Goal: Information Seeking & Learning: Learn about a topic

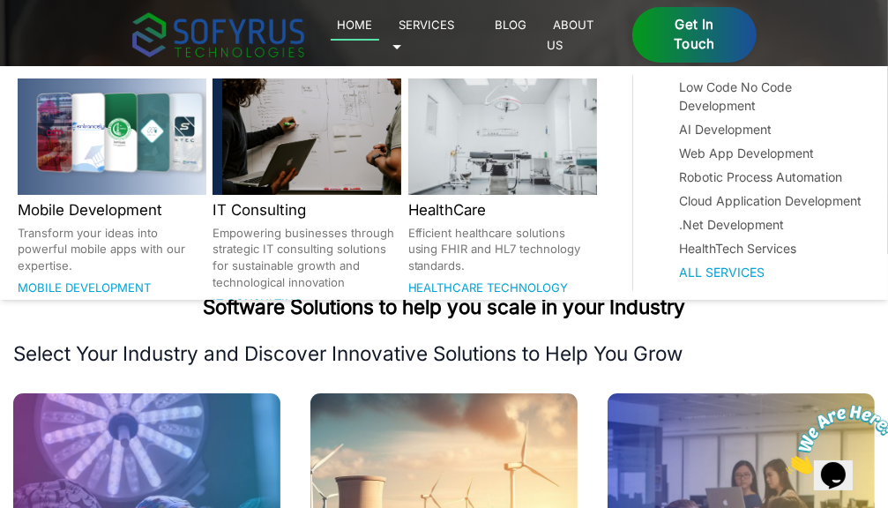
click at [455, 29] on link "Services 🞃" at bounding box center [423, 34] width 63 height 41
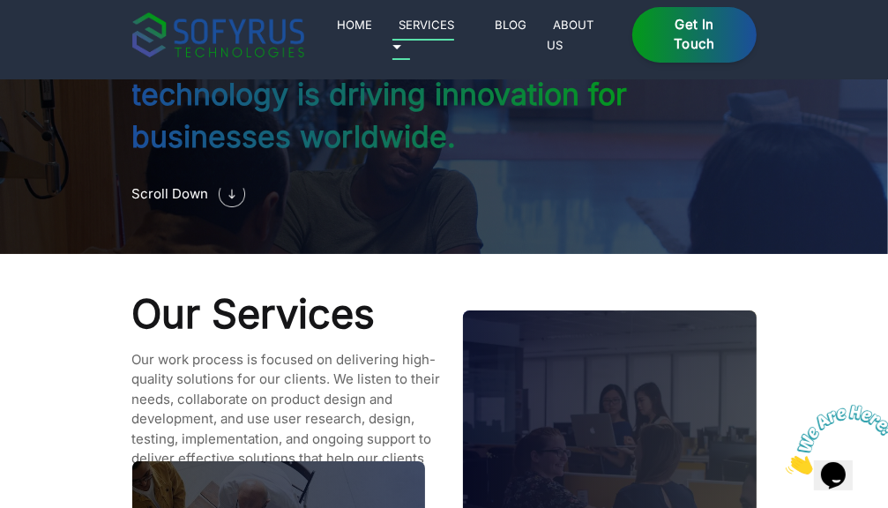
scroll to position [1450, 0]
